Goal: Download file/media

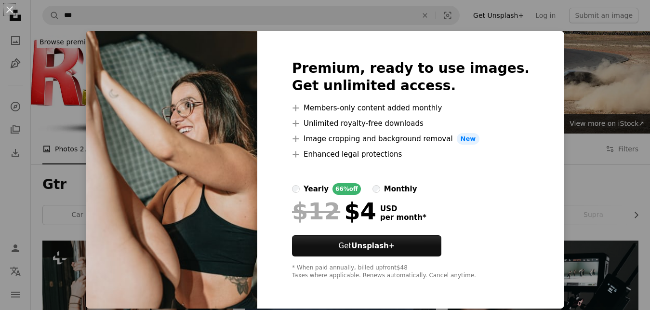
scroll to position [98, 0]
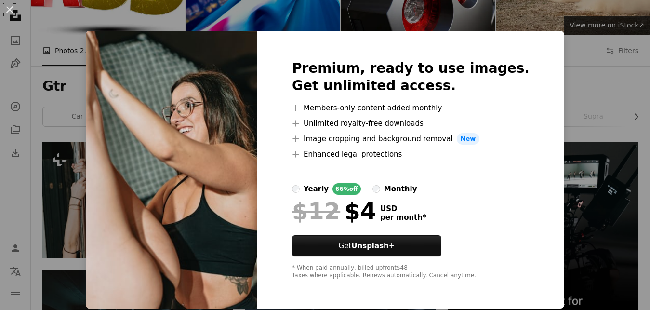
click at [543, 158] on div "An X shape Premium, ready to use images. Get unlimited access. A plus sign Memb…" at bounding box center [325, 155] width 650 height 310
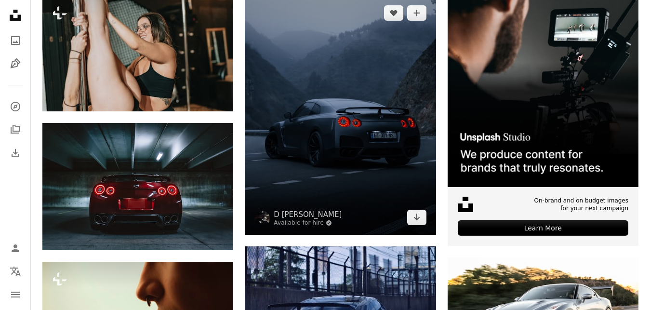
scroll to position [246, 0]
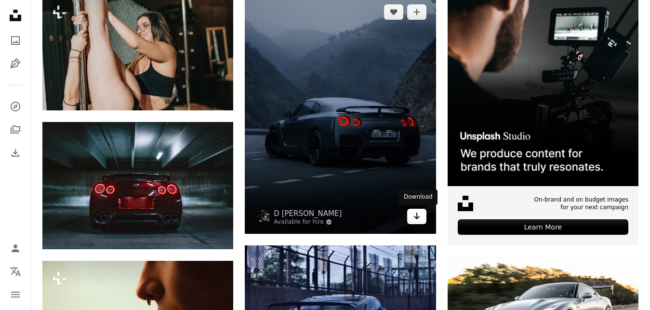
click at [417, 220] on icon "Arrow pointing down" at bounding box center [417, 216] width 8 height 12
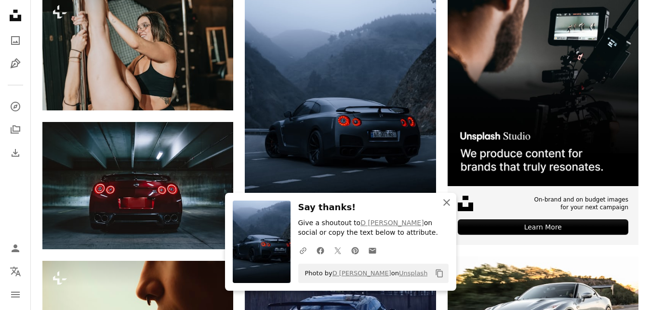
click at [445, 207] on icon "An X shape" at bounding box center [447, 203] width 12 height 12
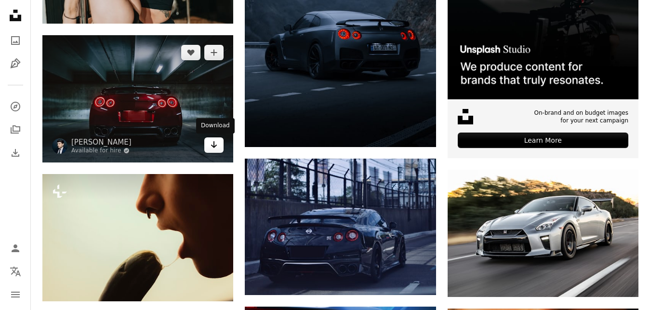
scroll to position [393, 0]
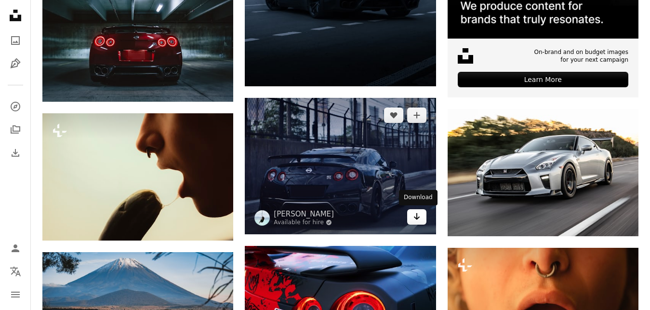
click at [413, 214] on icon "Arrow pointing down" at bounding box center [417, 216] width 8 height 12
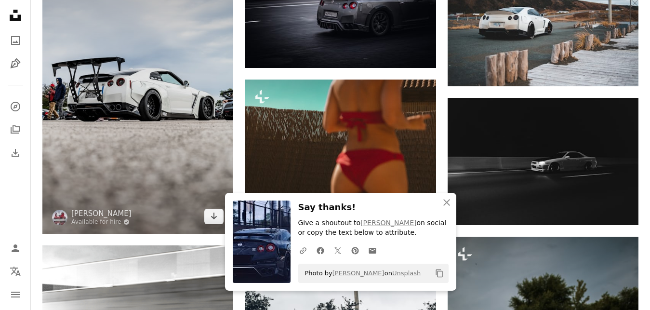
scroll to position [835, 0]
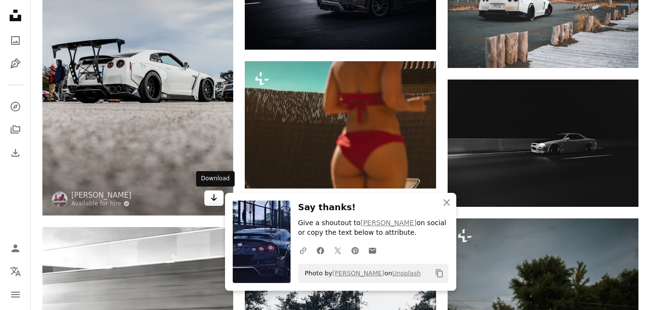
click at [212, 199] on icon "Download" at bounding box center [214, 197] width 6 height 7
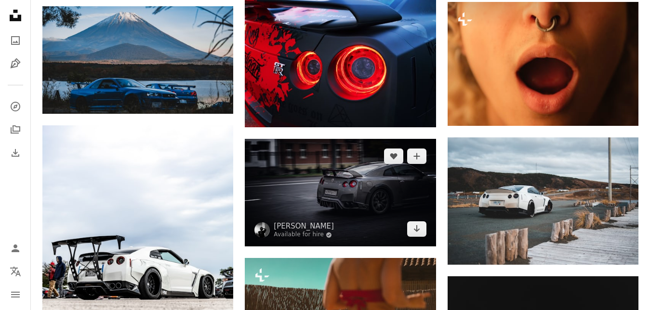
scroll to position [590, 0]
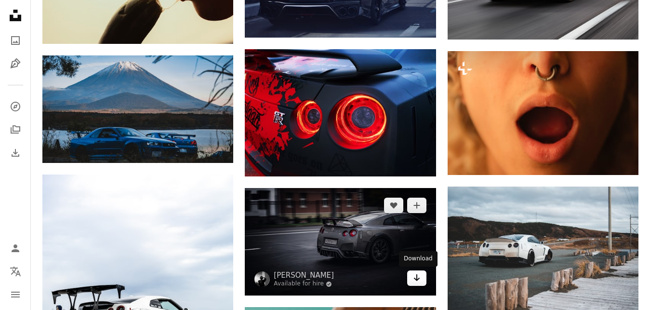
click at [409, 284] on link "Arrow pointing down" at bounding box center [416, 277] width 19 height 15
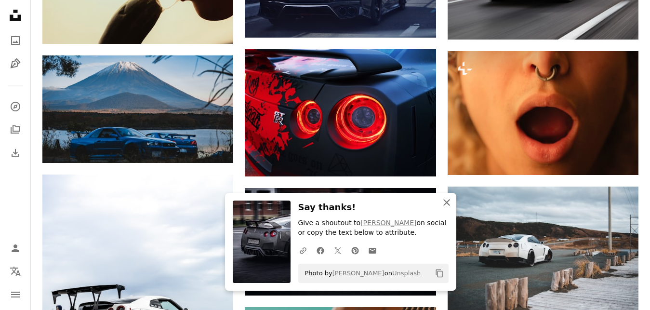
click at [445, 200] on icon "An X shape" at bounding box center [447, 203] width 12 height 12
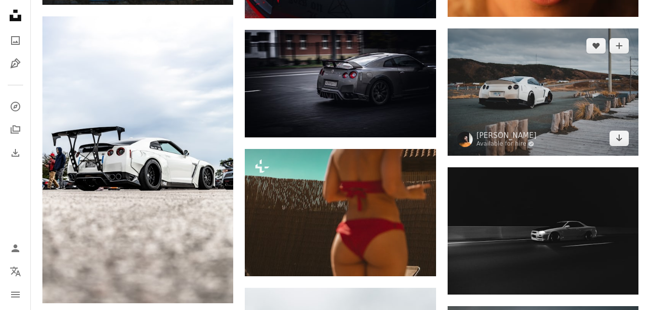
scroll to position [786, 0]
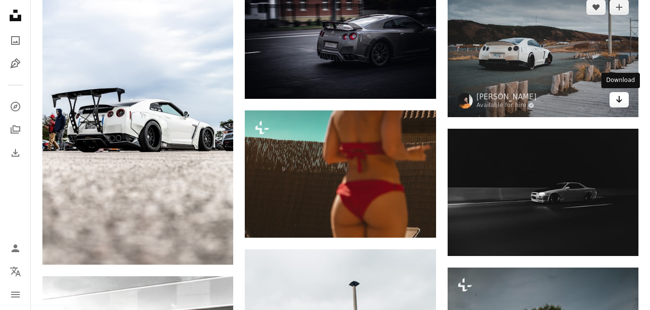
click at [618, 104] on icon "Arrow pointing down" at bounding box center [619, 99] width 8 height 12
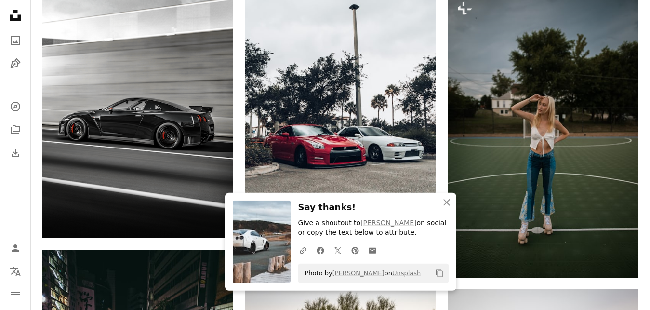
scroll to position [1081, 0]
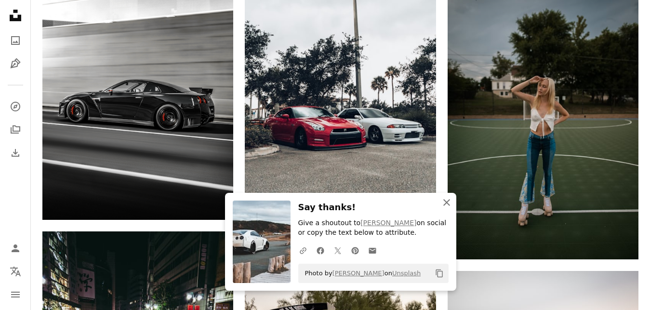
click at [451, 207] on icon "An X shape" at bounding box center [447, 203] width 12 height 12
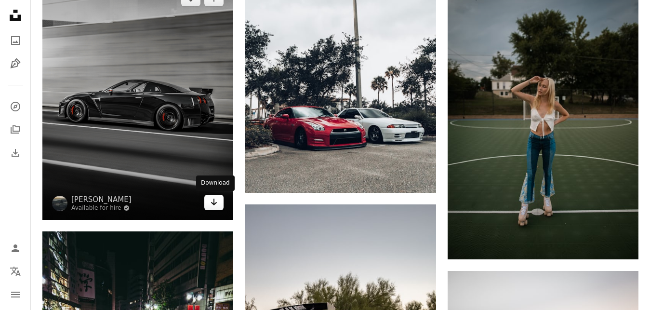
click at [220, 204] on link "Arrow pointing down" at bounding box center [213, 202] width 19 height 15
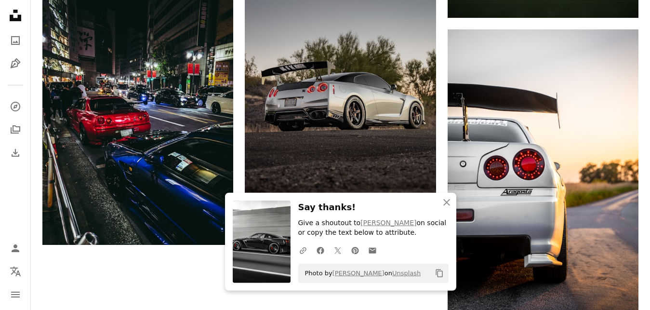
scroll to position [1326, 0]
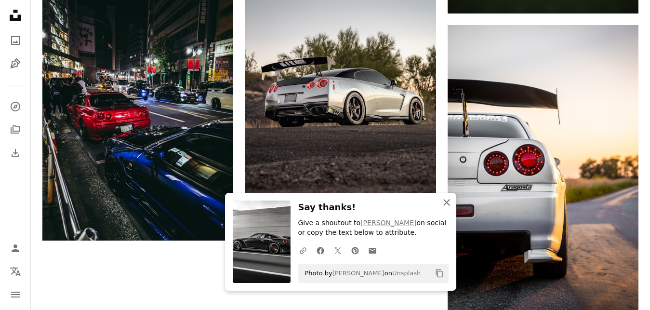
click at [447, 210] on button "An X shape Close" at bounding box center [446, 202] width 19 height 19
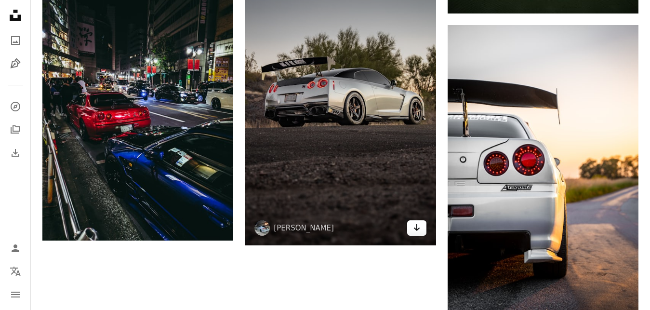
click at [422, 227] on link "Arrow pointing down" at bounding box center [416, 227] width 19 height 15
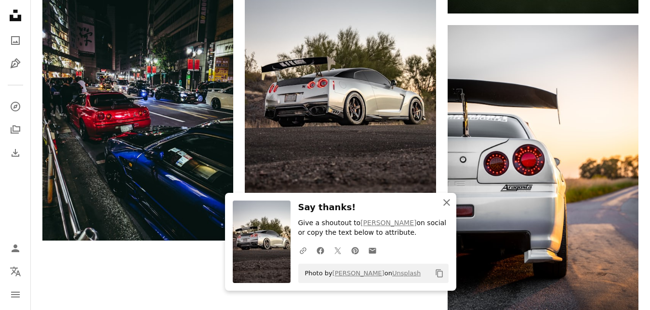
click at [451, 202] on icon "An X shape" at bounding box center [447, 203] width 12 height 12
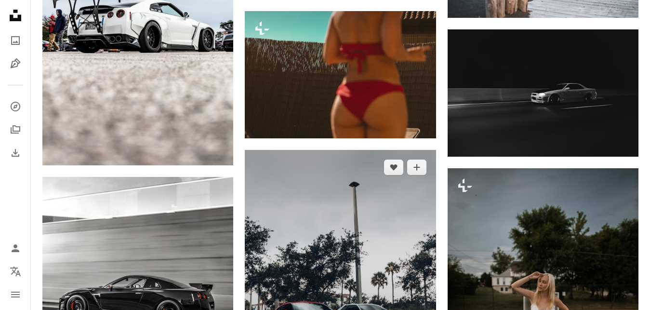
scroll to position [828, 0]
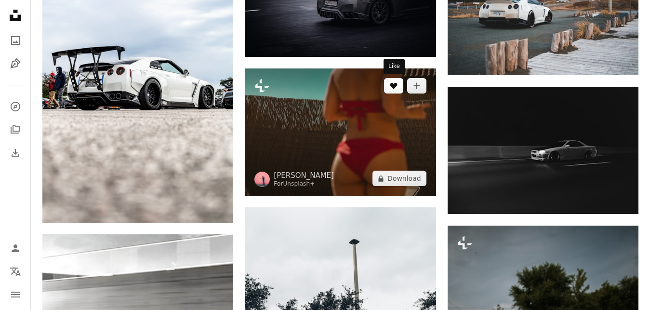
click at [398, 86] on button "A heart" at bounding box center [393, 85] width 19 height 15
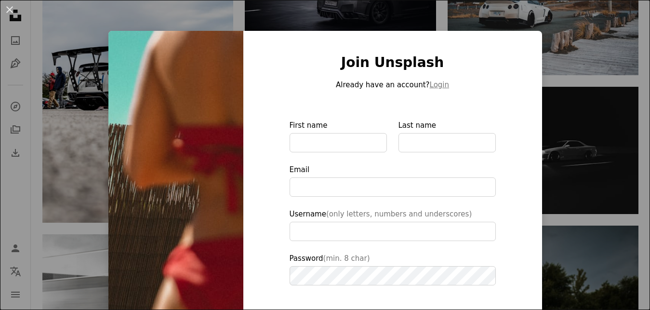
click at [36, 175] on div "An X shape Join Unsplash Already have an account? Login First name Last name Em…" at bounding box center [325, 155] width 650 height 310
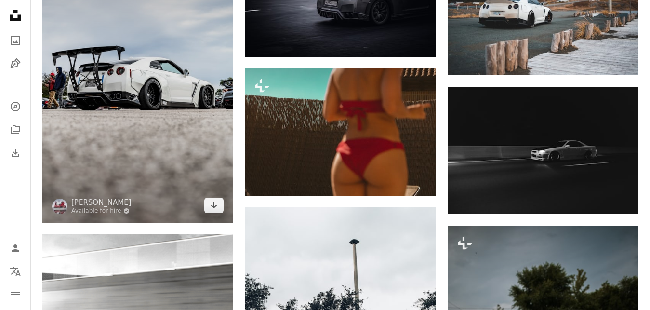
click at [209, 119] on img at bounding box center [137, 79] width 191 height 286
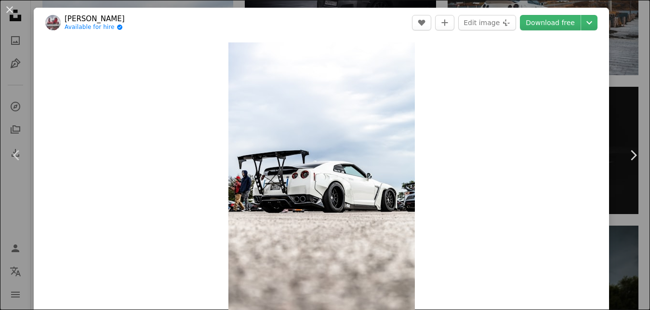
scroll to position [631, 0]
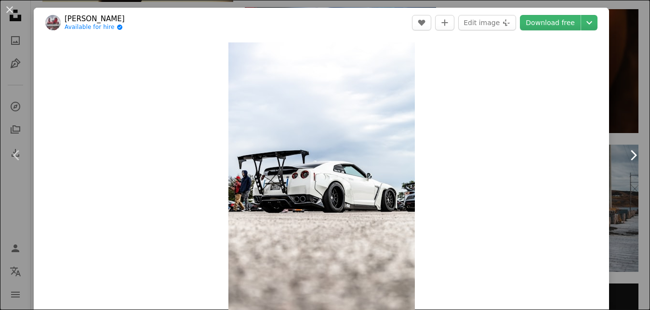
click at [629, 115] on link "Chevron right" at bounding box center [633, 155] width 34 height 92
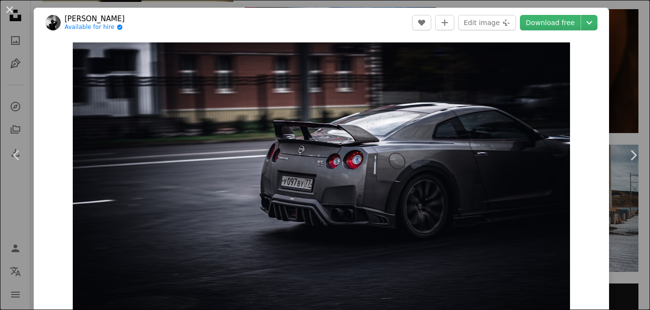
click at [634, 89] on div "An X shape Chevron left Chevron right [PERSON_NAME] Available for hire A checkm…" at bounding box center [325, 155] width 650 height 310
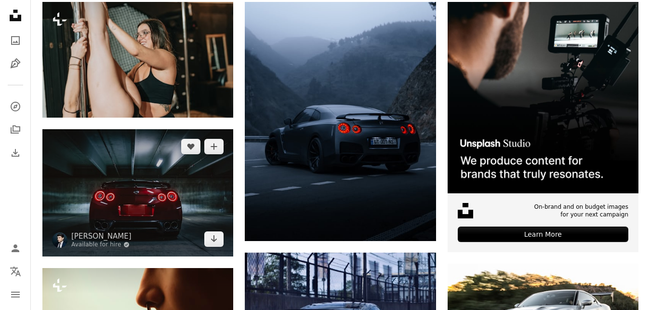
scroll to position [42, 0]
